Goal: Navigation & Orientation: Find specific page/section

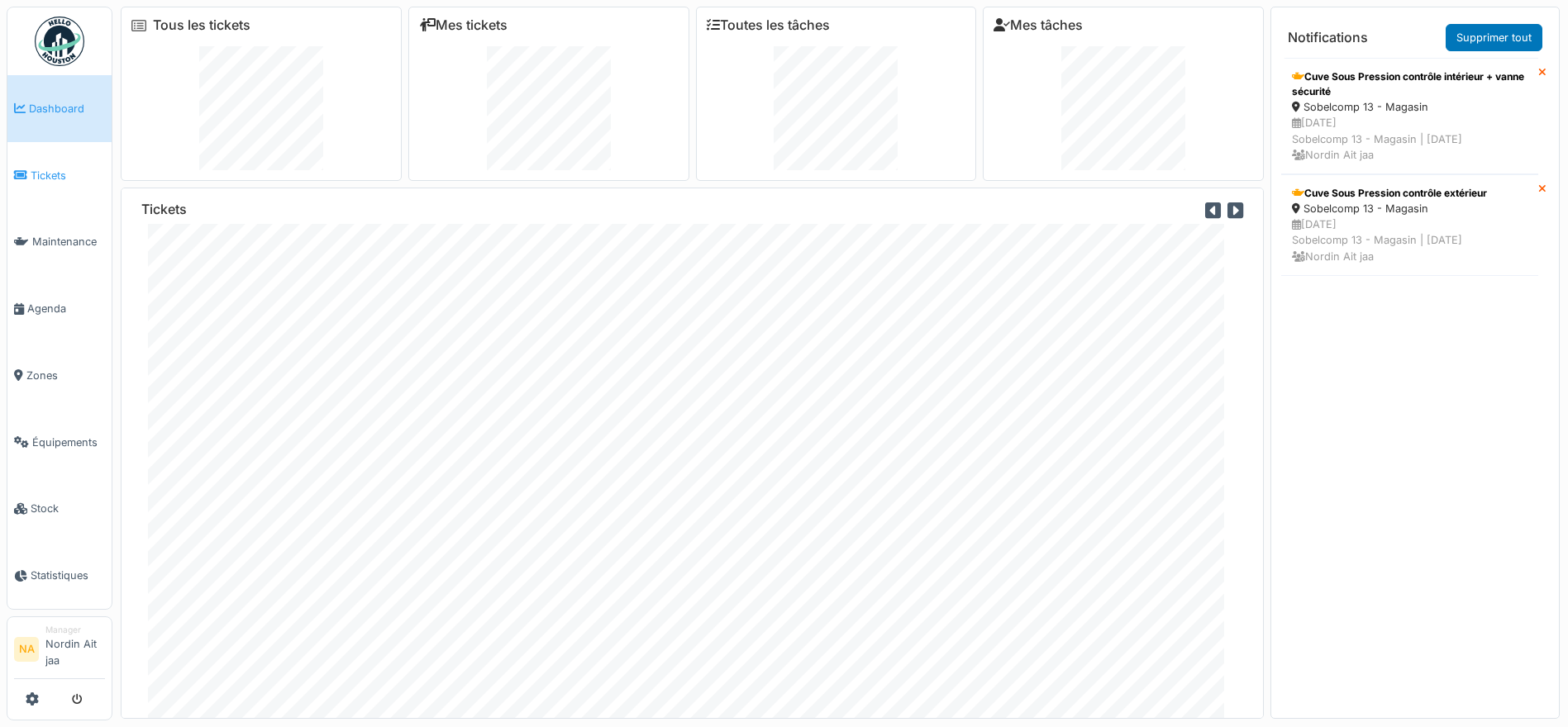
drag, startPoint x: 0, startPoint y: 0, endPoint x: 48, endPoint y: 175, distance: 181.5
click at [48, 175] on span "Tickets" at bounding box center [68, 175] width 74 height 16
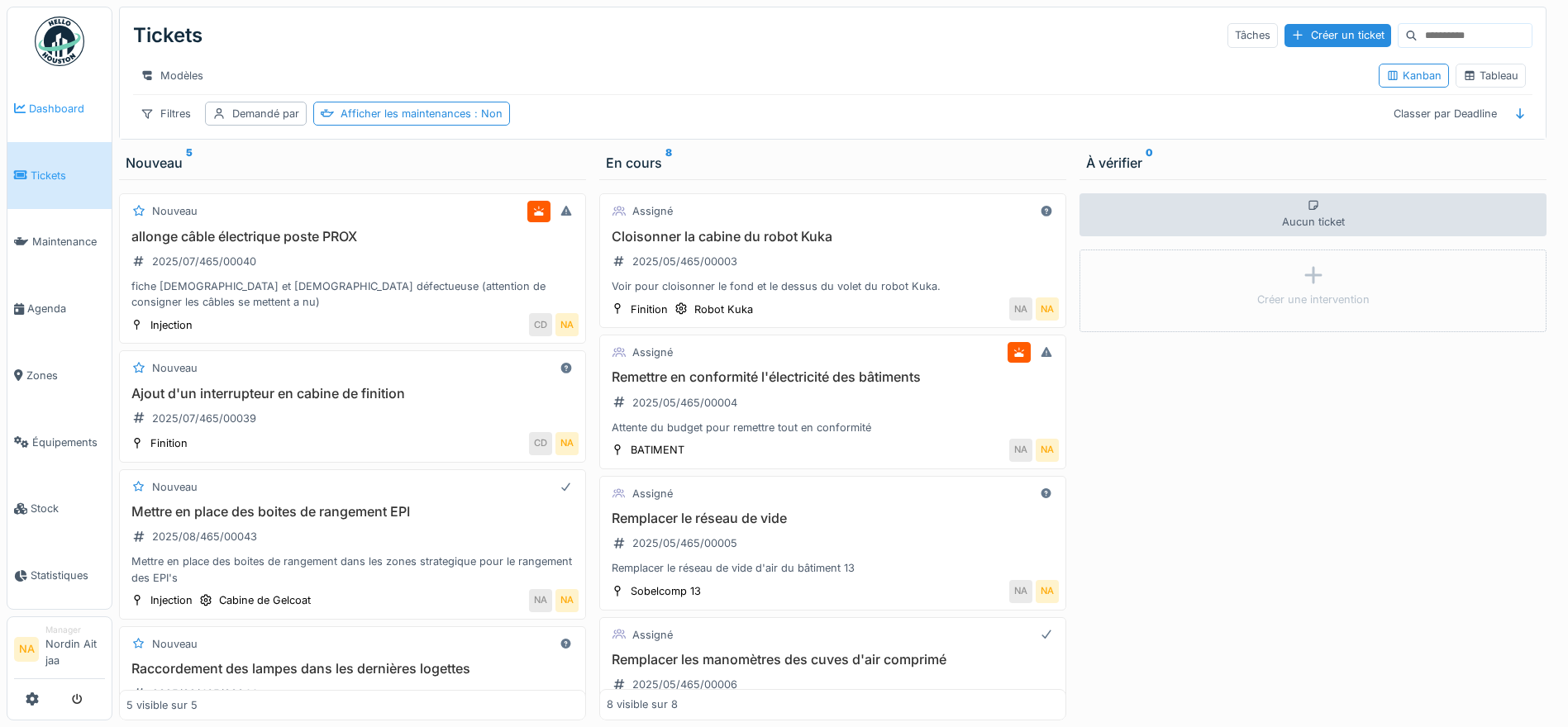
click at [46, 112] on span "Dashboard" at bounding box center [67, 108] width 76 height 16
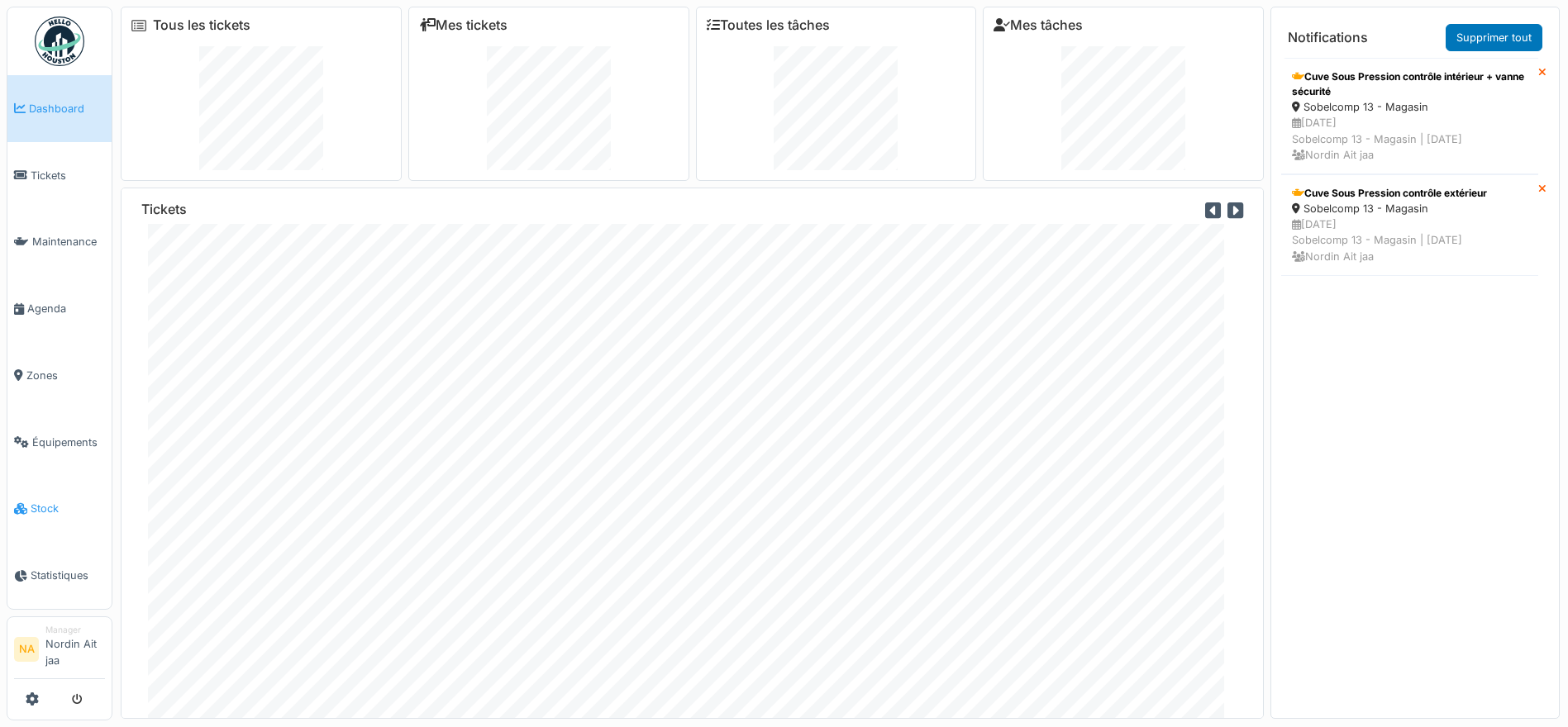
click at [41, 514] on span "Stock" at bounding box center [68, 508] width 74 height 16
